Goal: Information Seeking & Learning: Understand process/instructions

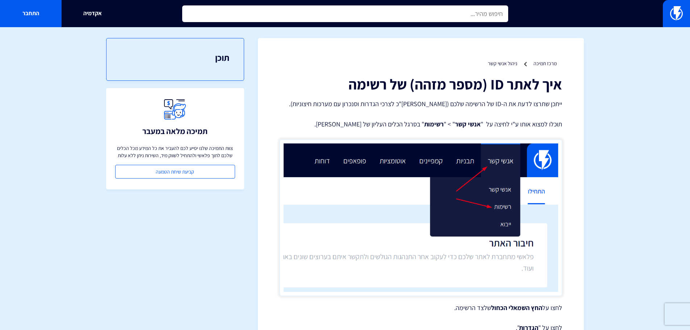
click at [372, 18] on input "text" at bounding box center [345, 13] width 326 height 17
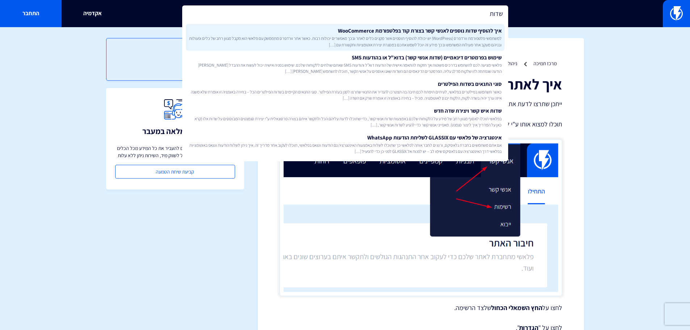
type input "שדות"
click at [375, 33] on link "איך להוסיף שדות נוספים לאנשי קשר בצורת קוד בפלטפורמת WooCommerce למשתמשי פלטפור…" at bounding box center [345, 37] width 319 height 27
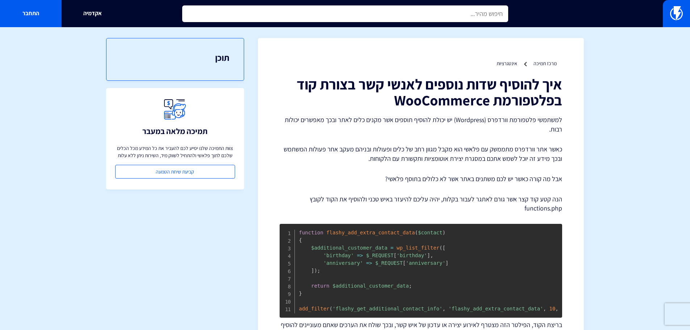
click at [355, 11] on input "text" at bounding box center [345, 13] width 326 height 17
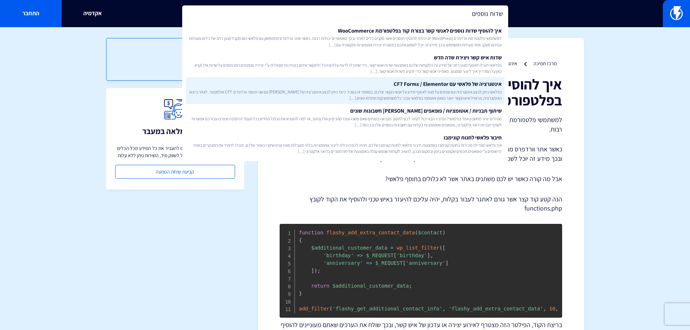
type input "שדות נוספים"
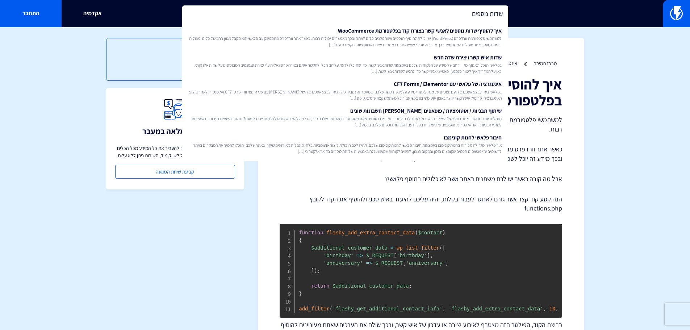
click at [587, 171] on section "מרכז תמיכה אינטגרציות איך להוסיף שדות נוספים לאנשי קשר בצורת קוד בפלטפורמת WooC…" at bounding box center [345, 204] width 690 height 355
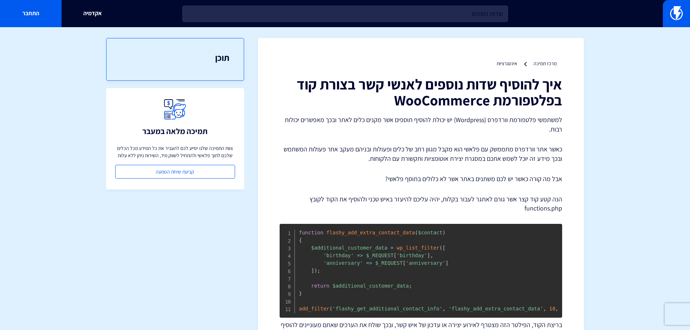
click at [526, 147] on p "כאשר אתר וורדפרס מתממשק עם פלאשי הוא מקבל מגוון רחב של כלים ופעולות ובניהם מעקב…" at bounding box center [421, 154] width 283 height 18
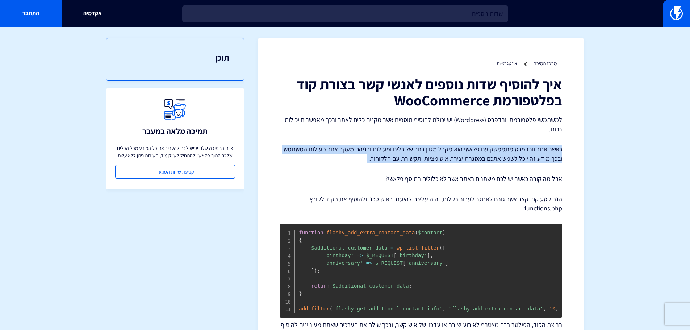
click at [526, 147] on p "כאשר אתר וורדפרס מתממשק עם פלאשי הוא מקבל מגוון רחב של כלים ופעולות ובניהם מעקב…" at bounding box center [421, 154] width 283 height 18
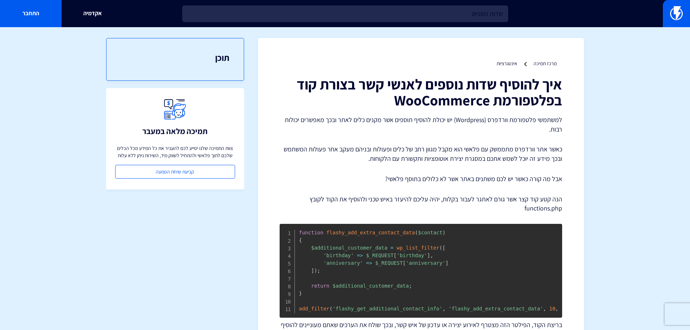
click at [526, 174] on p "אבל מה קורה כאשר יש לכם משתנים באתר אשר לא כלולים בתוסף פלאשי?" at bounding box center [421, 178] width 283 height 9
click at [527, 201] on p "הנה קטע קוד קצר אשר גורם לאתגר לעבור בקלות, יהיה עליכם להיעזר באיש טכני ולהוסיף…" at bounding box center [421, 204] width 283 height 18
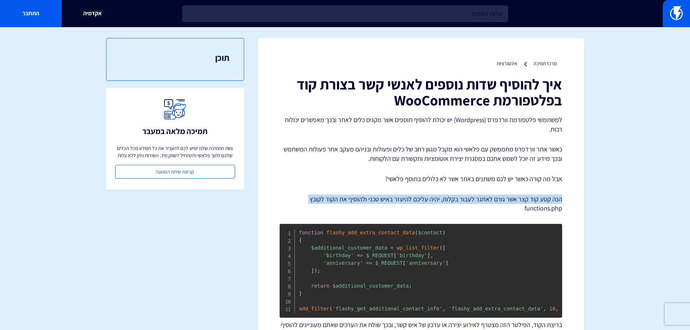
click at [527, 201] on p "הנה קטע קוד קצר אשר גורם לאתגר לעבור בקלות, יהיה עליכם להיעזר באיש טכני ולהוסיף…" at bounding box center [421, 204] width 283 height 18
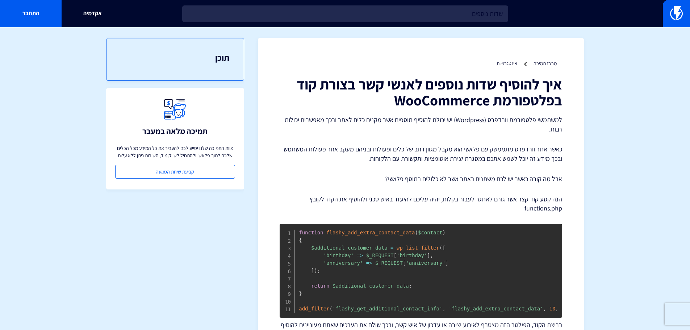
click at [537, 211] on p "הנה קטע קוד קצר אשר גורם לאתגר לעבור בקלות, יהיה עליכם להיעזר באיש טכני ולהוסיף…" at bounding box center [421, 204] width 283 height 18
click at [481, 210] on p "הנה קטע קוד קצר אשר גורם לאתגר לעבור בקלות, יהיה עליכם להיעזר באיש טכני ולהוסיף…" at bounding box center [421, 204] width 283 height 18
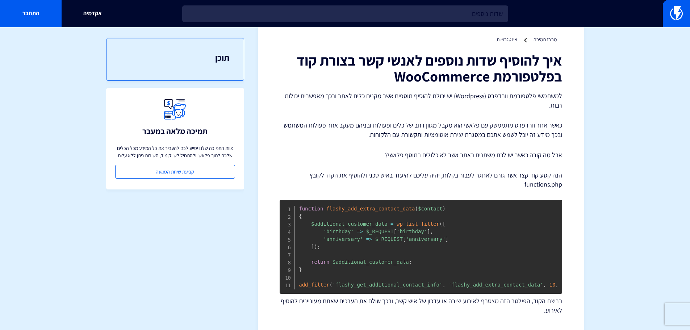
scroll to position [36, 0]
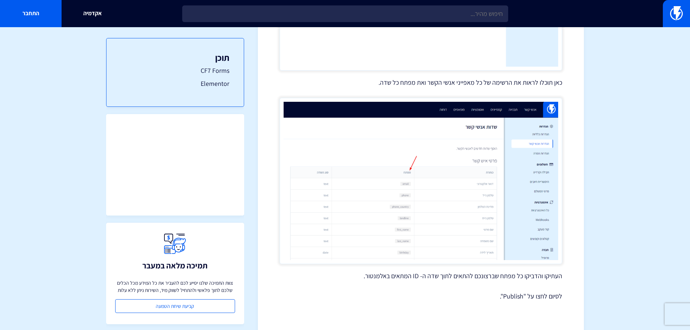
scroll to position [828, 0]
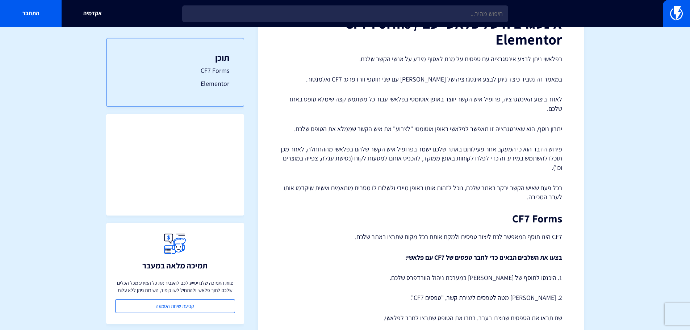
scroll to position [0, 0]
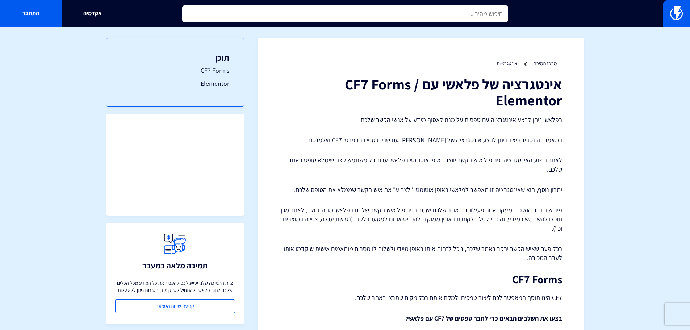
click at [465, 15] on input "text" at bounding box center [345, 13] width 326 height 17
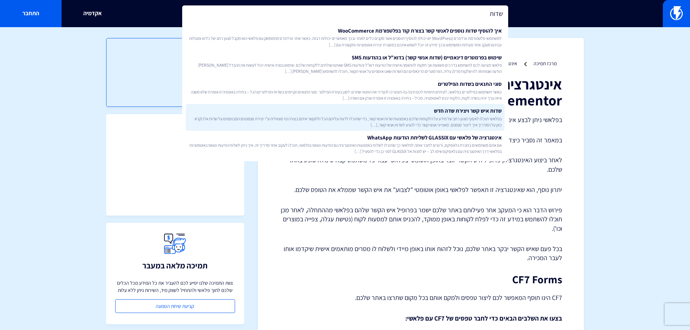
type input "שדות"
click at [334, 112] on link "שדות איש קשר ויצירת שדה חדש בפלאשי תוכלו לאסוף מגוון רחב של מידע על הלקוחות שלכ…" at bounding box center [345, 117] width 319 height 27
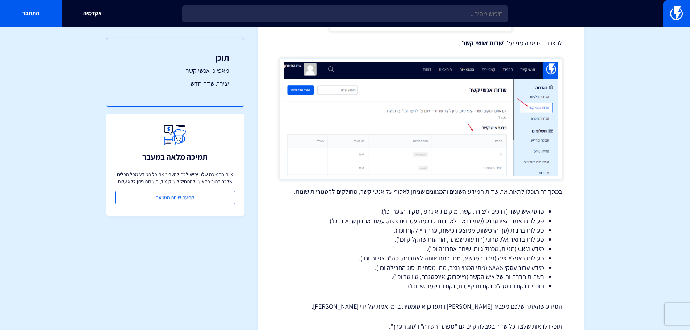
scroll to position [508, 0]
